Goal: Transaction & Acquisition: Purchase product/service

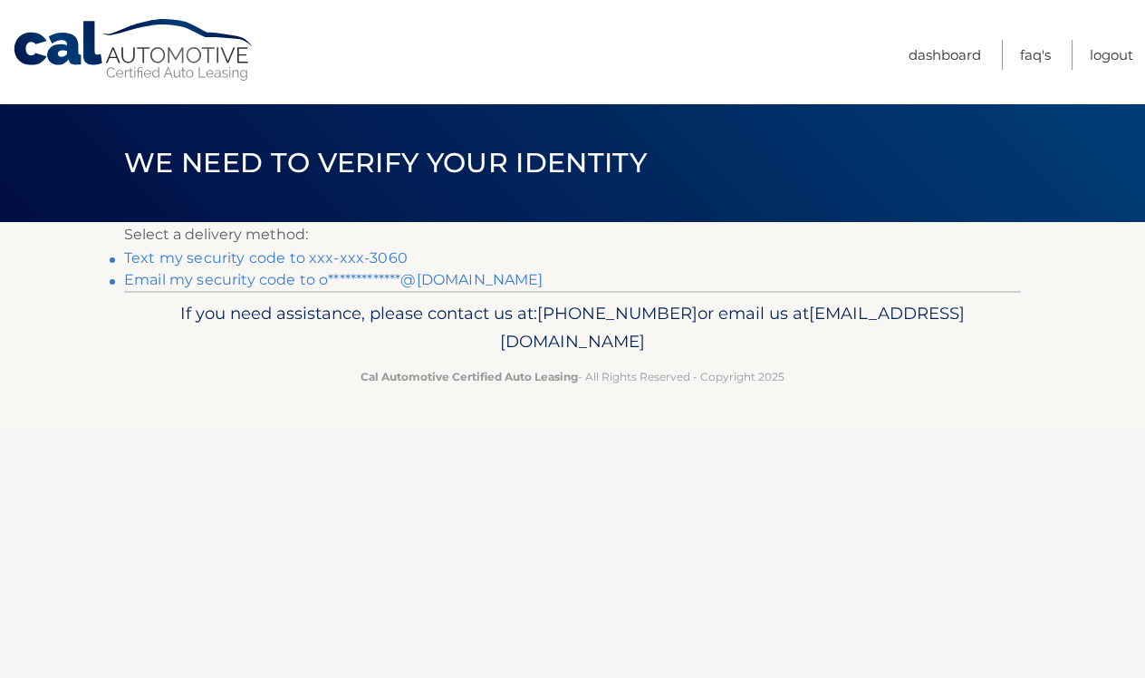
click at [266, 254] on link "Text my security code to xxx-xxx-3060" at bounding box center [266, 257] width 284 height 17
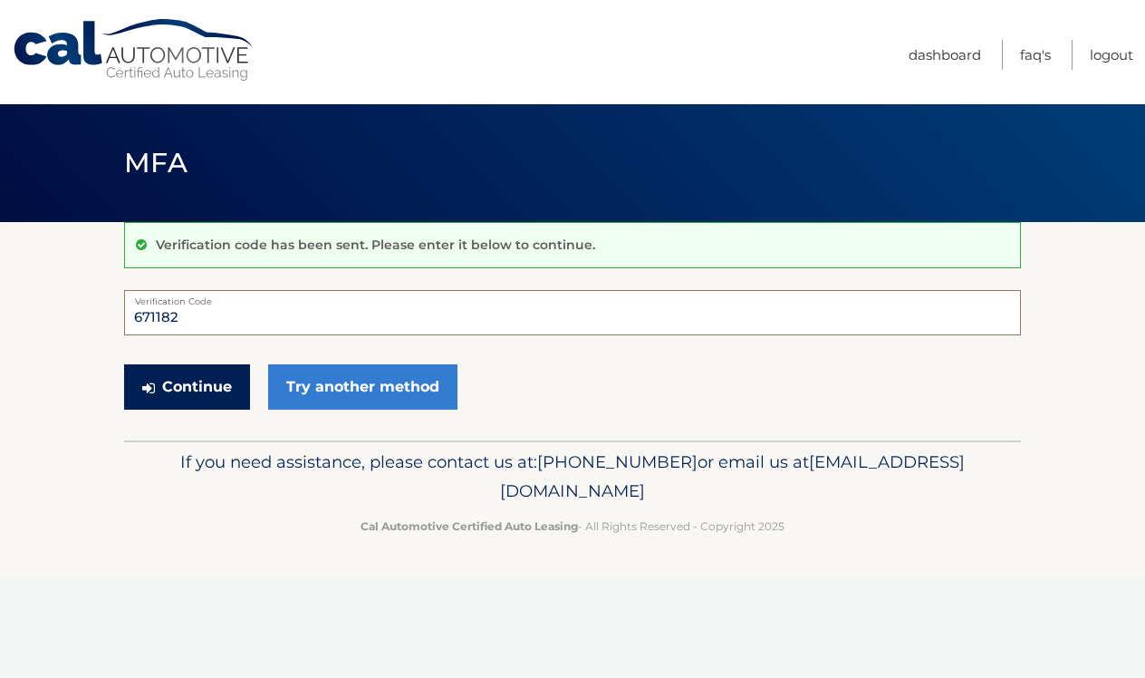
type input "671182"
click at [187, 386] on button "Continue" at bounding box center [187, 386] width 126 height 45
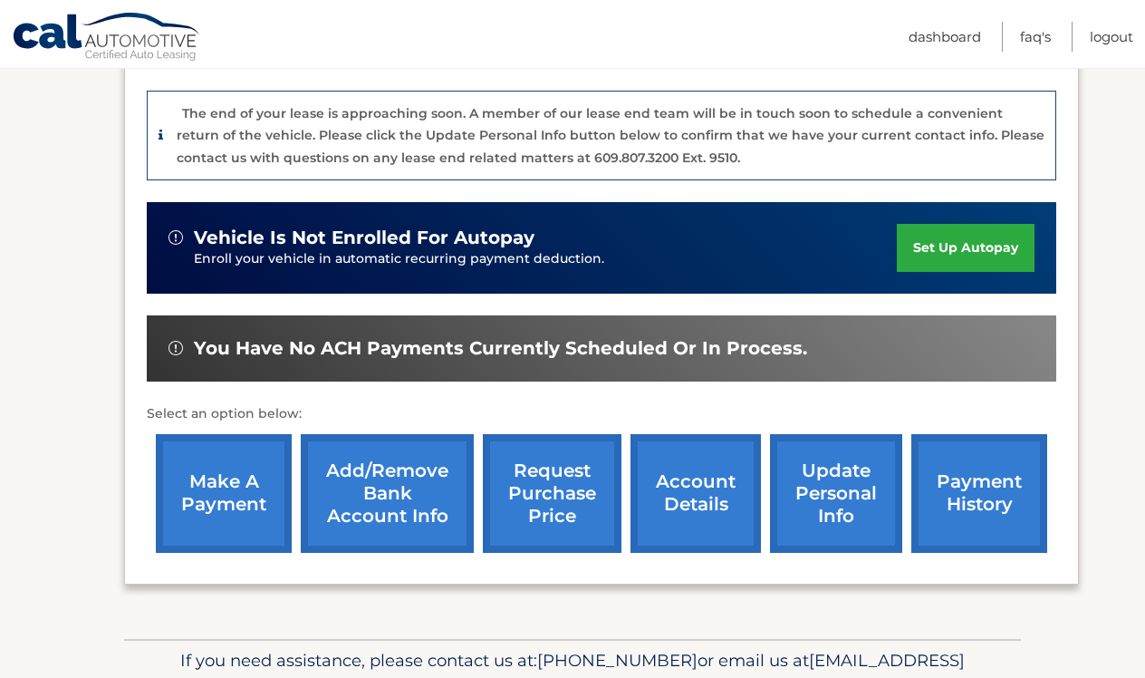
scroll to position [483, 0]
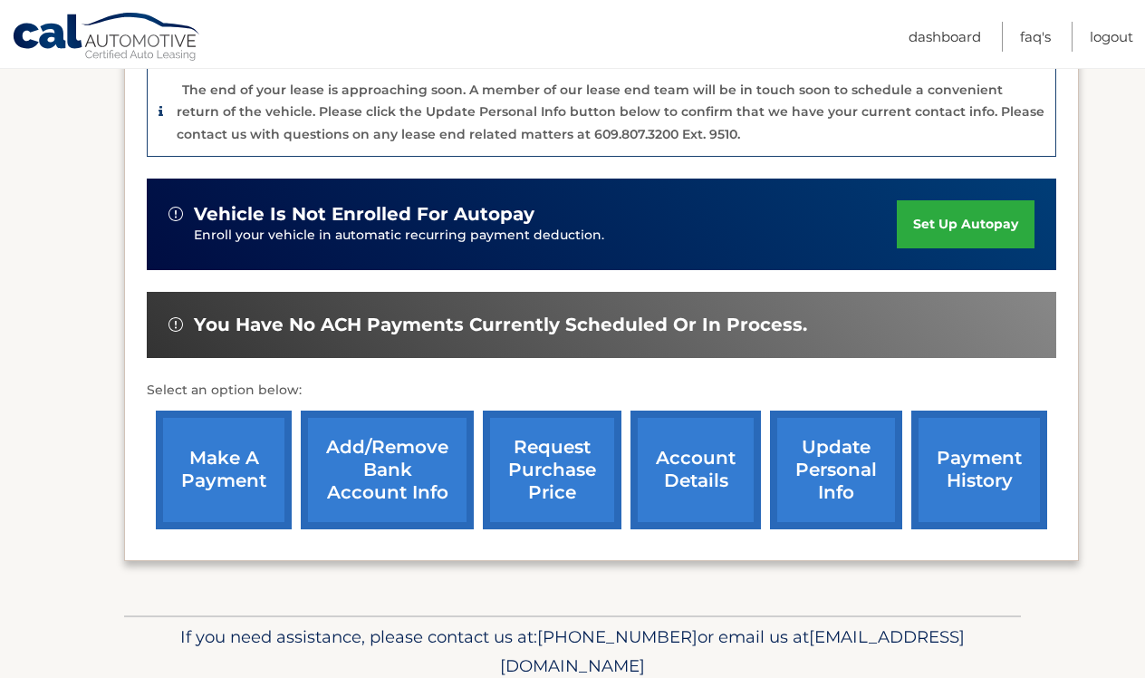
click at [225, 429] on link "make a payment" at bounding box center [224, 470] width 136 height 119
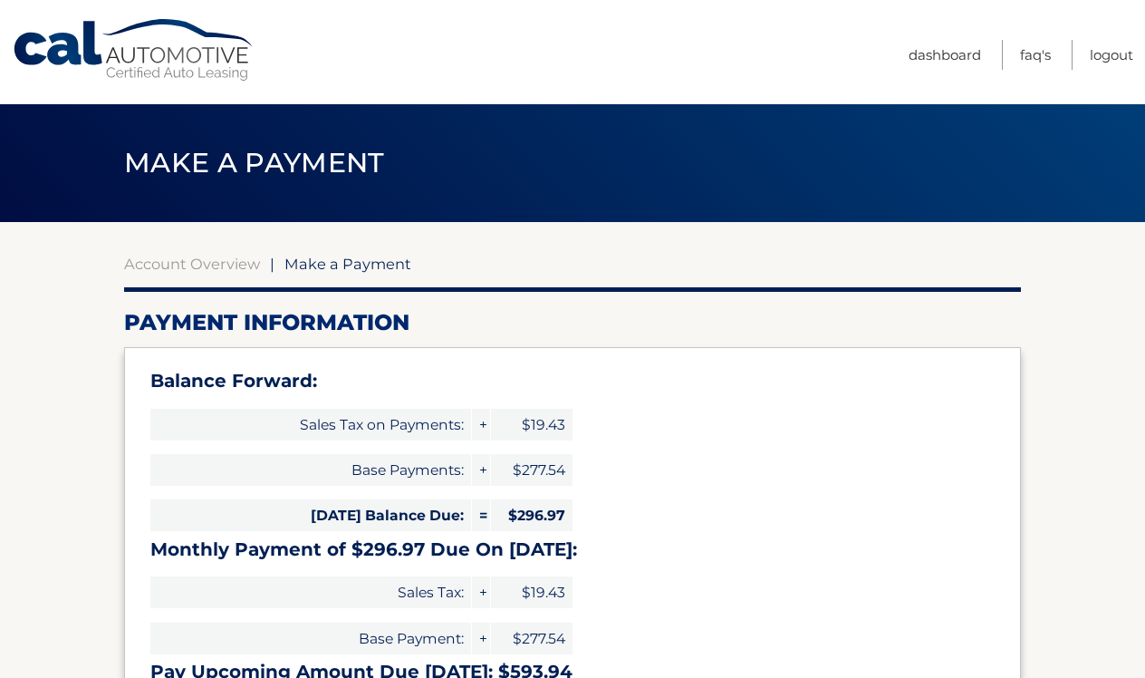
select select "MzhhZTU1Y2YtMmM0NS00OTMxLTk3YWUtMDJhOTcyMmYwMDYz"
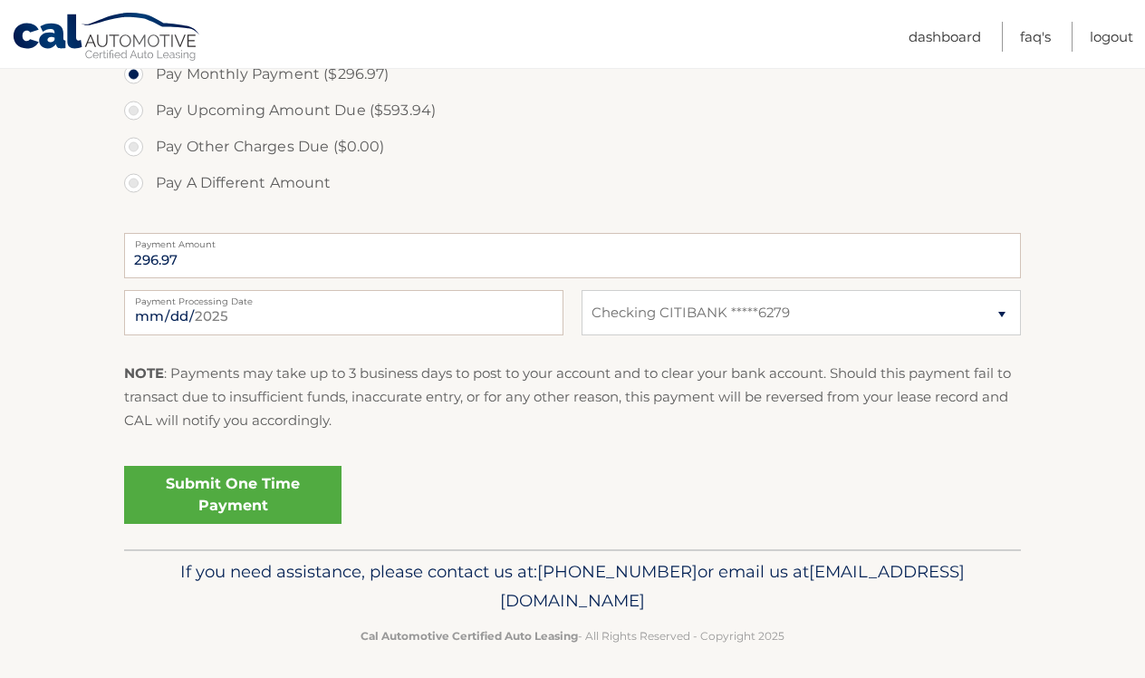
scroll to position [732, 0]
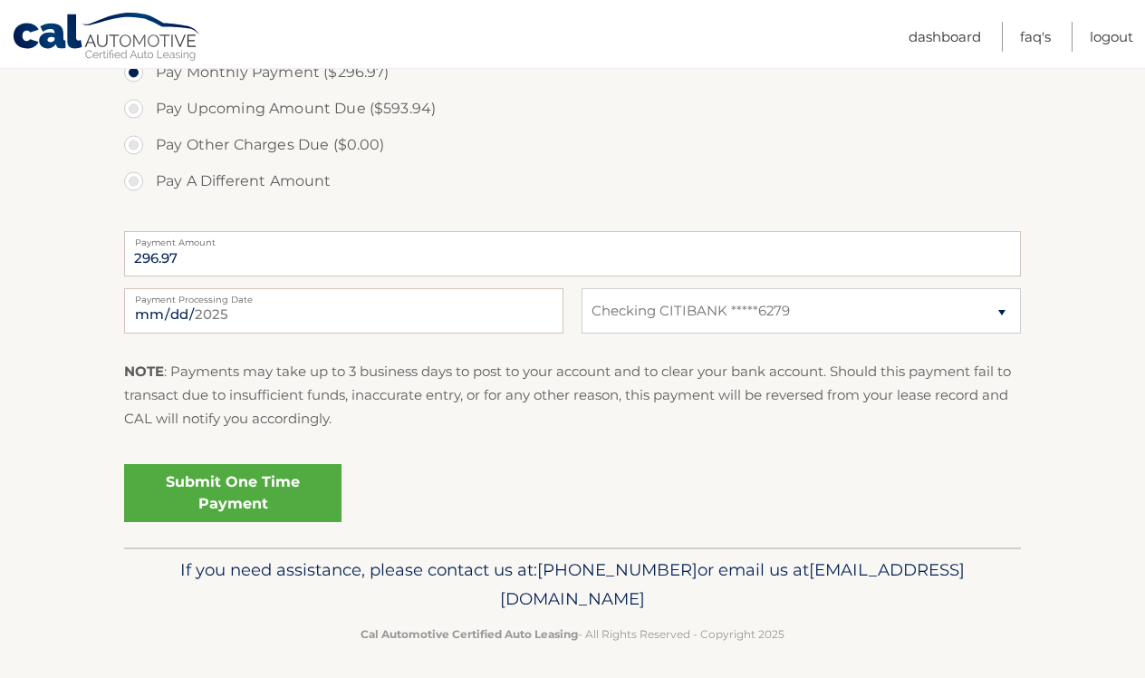
click at [227, 488] on link "Submit One Time Payment" at bounding box center [232, 493] width 217 height 58
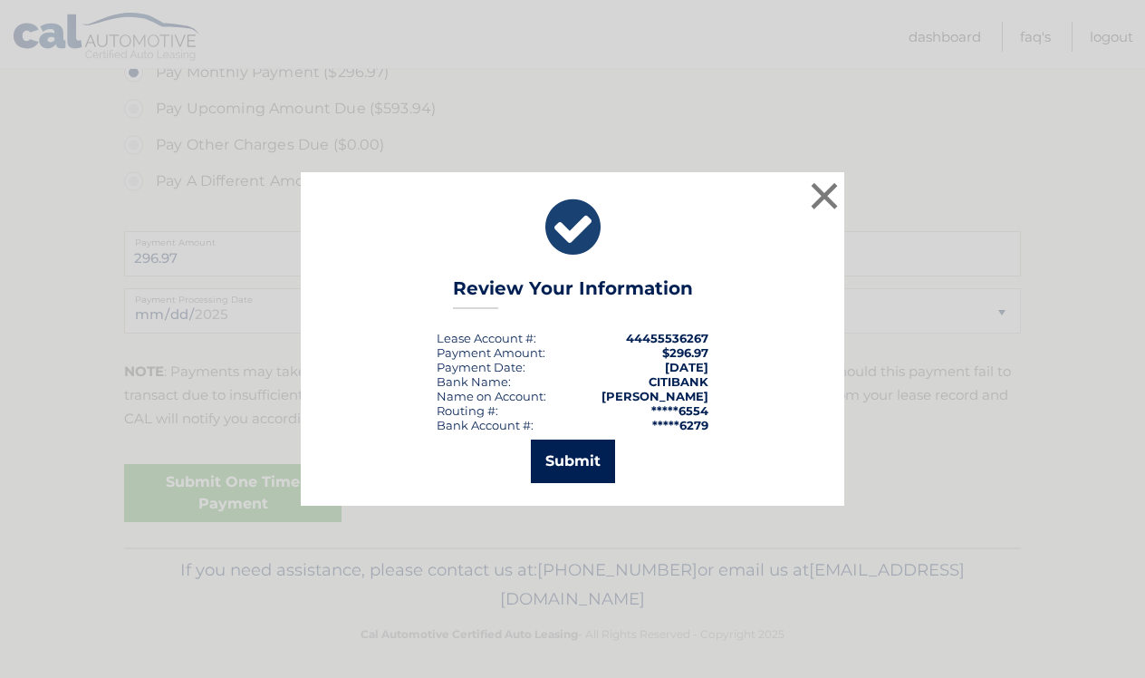
click at [581, 466] on button "Submit" at bounding box center [573, 461] width 84 height 43
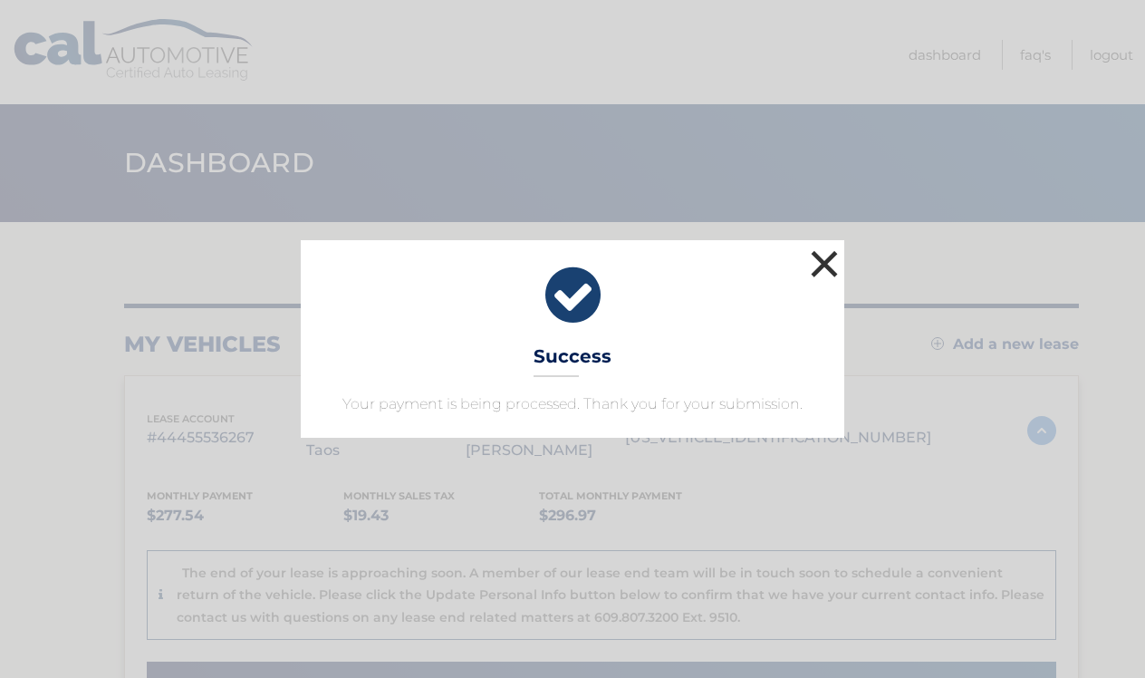
click at [828, 259] on button "×" at bounding box center [825, 264] width 36 height 36
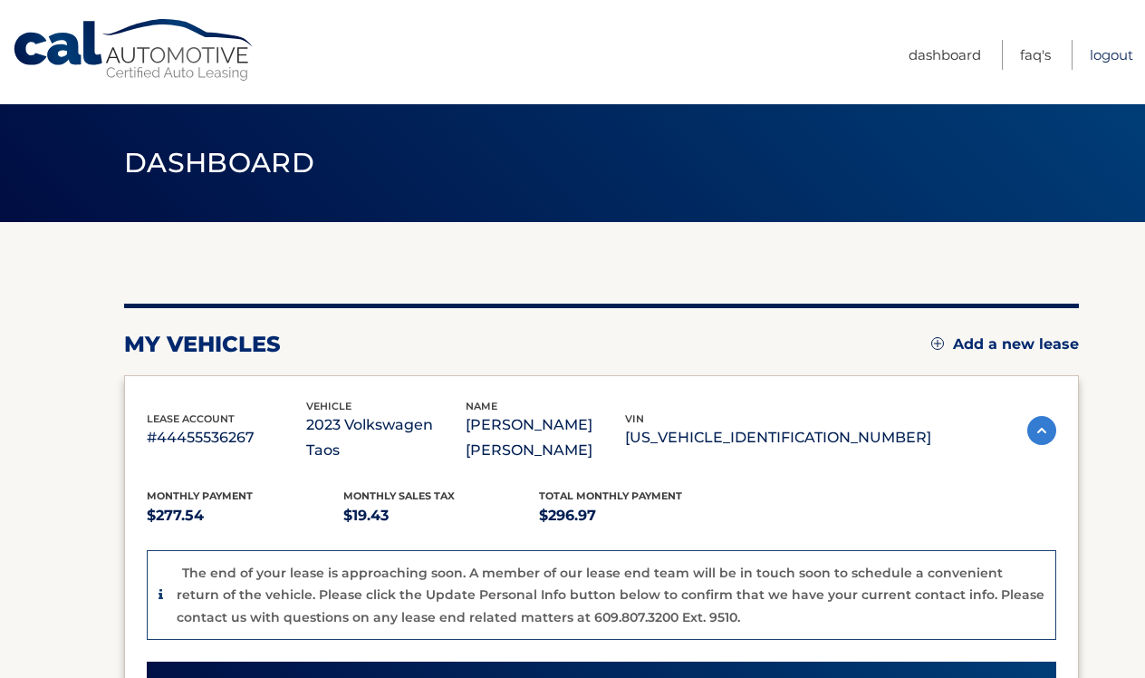
click at [1110, 54] on link "Logout" at bounding box center [1111, 55] width 43 height 30
